Goal: Check status: Check status

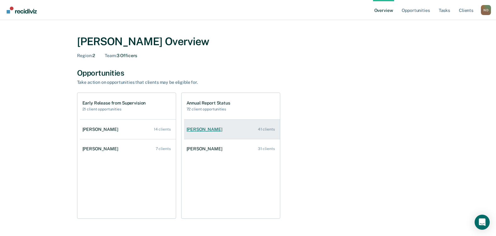
click at [199, 131] on div "[PERSON_NAME]" at bounding box center [205, 129] width 38 height 5
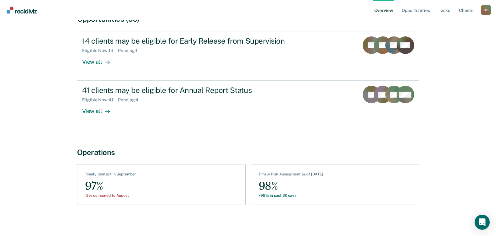
scroll to position [71, 0]
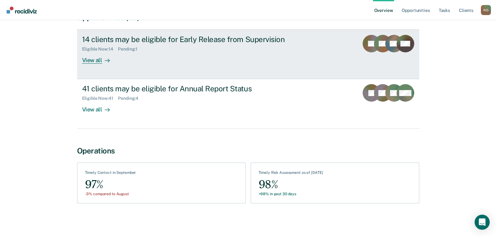
click at [92, 61] on div "View all" at bounding box center [99, 58] width 35 height 12
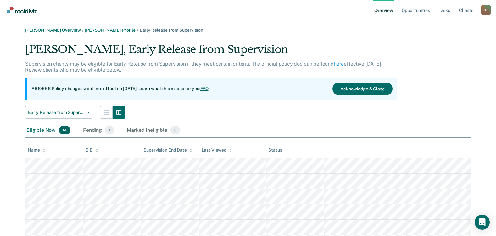
click at [279, 150] on div "Status" at bounding box center [275, 150] width 14 height 5
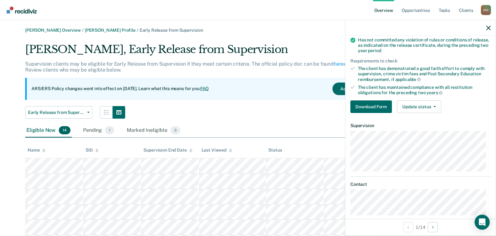
scroll to position [103, 0]
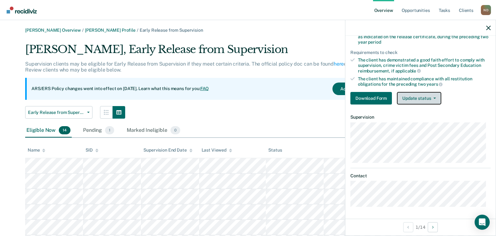
click at [436, 97] on button "Update status" at bounding box center [419, 98] width 44 height 13
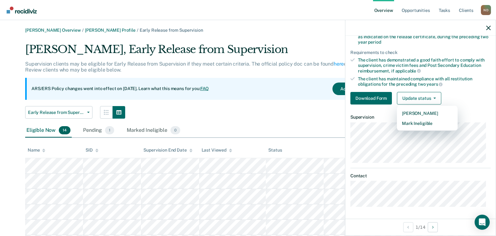
click at [291, 80] on div "ARS/ERS Policy changes went into effect on [DATE]. Learn what this means for yo…" at bounding box center [211, 89] width 372 height 22
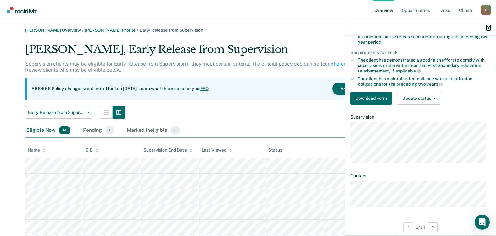
click at [490, 28] on icon "button" at bounding box center [488, 28] width 4 height 4
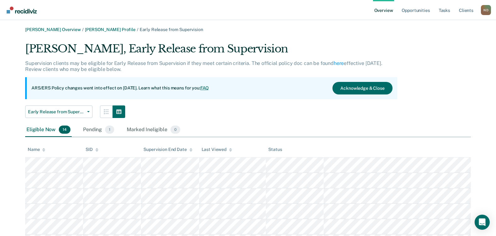
scroll to position [0, 0]
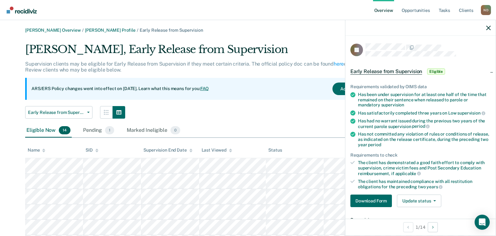
click at [441, 74] on div "Early Release from Supervision Eligible" at bounding box center [398, 72] width 96 height 10
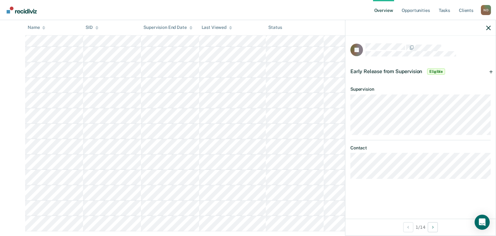
scroll to position [158, 0]
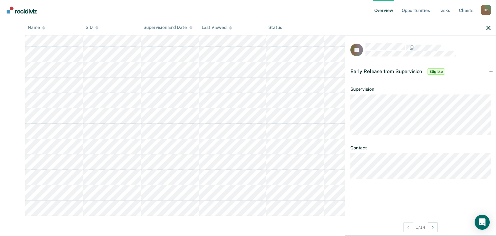
click at [435, 71] on span "Eligible" at bounding box center [436, 72] width 18 height 6
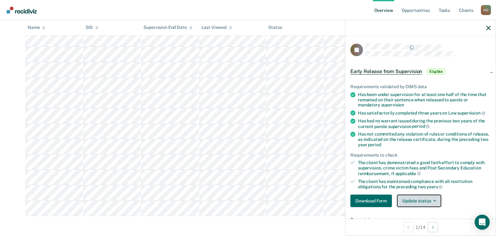
click at [436, 199] on button "Update status" at bounding box center [419, 201] width 44 height 13
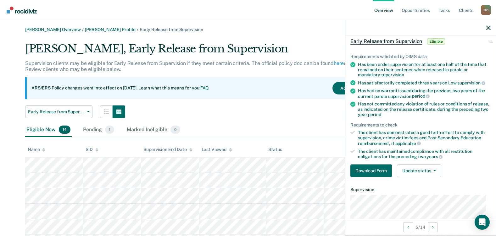
scroll to position [0, 0]
